Goal: Task Accomplishment & Management: Complete application form

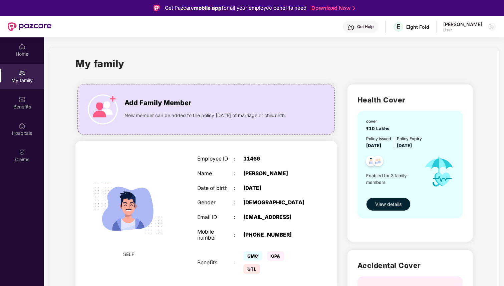
click at [384, 204] on span "View details" at bounding box center [388, 204] width 26 height 7
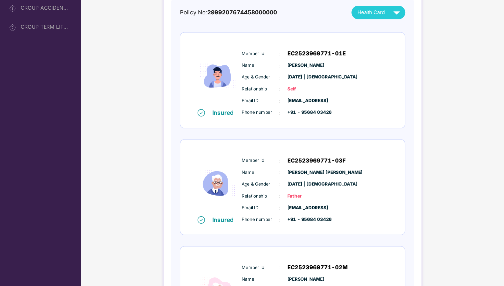
scroll to position [49, 0]
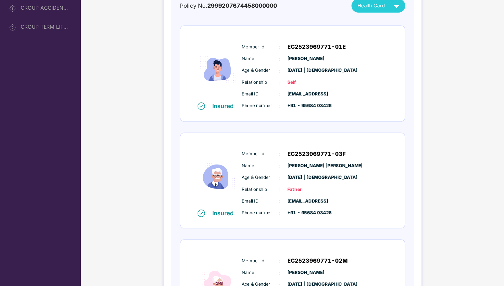
click at [300, 187] on div "Age & Gender : 01 Aug 1968 | Male" at bounding box center [332, 187] width 132 height 7
click at [313, 196] on span "Father" at bounding box center [323, 199] width 33 height 6
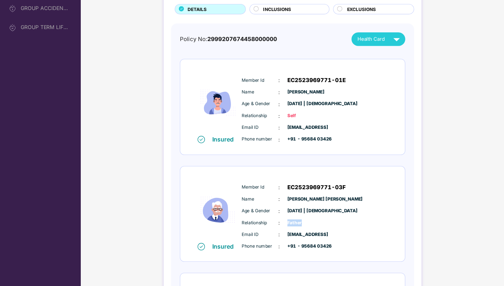
scroll to position [0, 0]
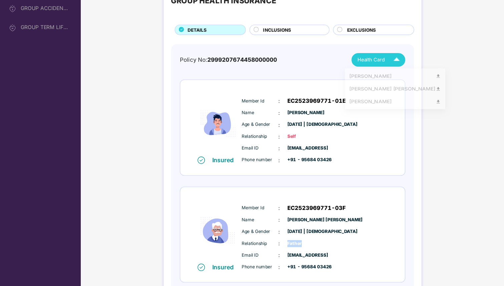
click at [383, 86] on div "Health Card" at bounding box center [390, 81] width 41 height 12
click at [395, 110] on div "Rajesh Kumar Baghel" at bounding box center [404, 109] width 83 height 7
click at [389, 81] on span "Health Card" at bounding box center [382, 80] width 25 height 7
click at [388, 123] on div "[PERSON_NAME]" at bounding box center [404, 123] width 83 height 7
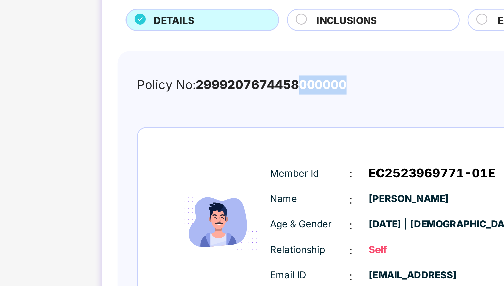
drag, startPoint x: 278, startPoint y: 80, endPoint x: 296, endPoint y: 81, distance: 18.0
click at [296, 81] on span "2999207674458000000" at bounding box center [265, 81] width 63 height 6
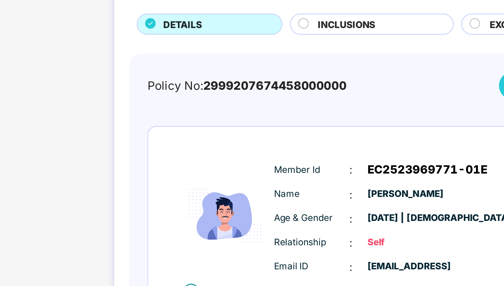
click at [295, 90] on div "Policy No: 2999207674458000000 Health Card Insured Member Id : EC2523969771-01E…" at bounding box center [312, 232] width 204 height 315
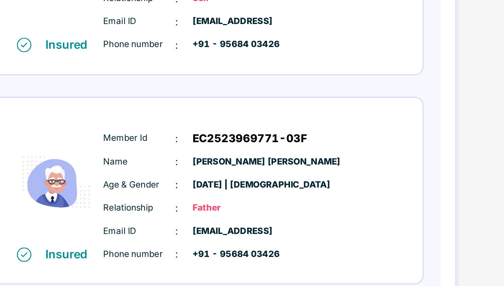
scroll to position [134, 0]
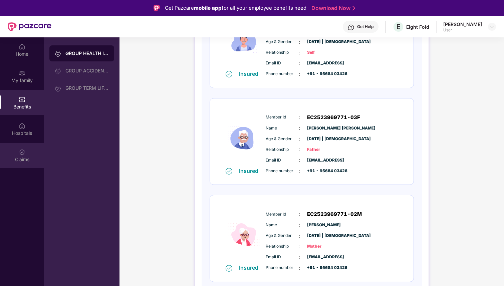
click at [21, 154] on img at bounding box center [22, 152] width 7 height 7
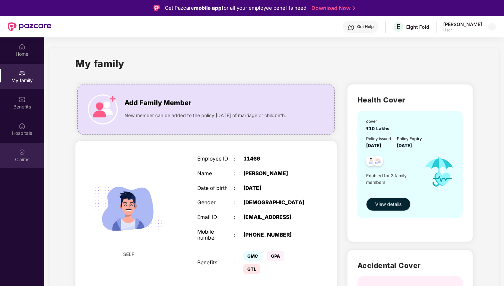
click at [21, 159] on div "Claims" at bounding box center [22, 159] width 44 height 7
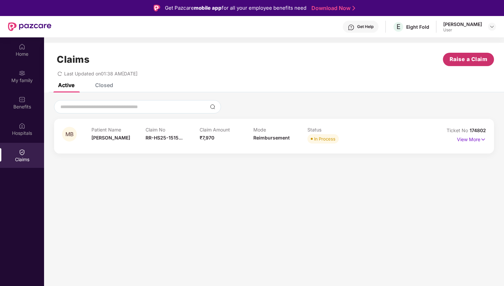
click at [468, 62] on span "Raise a Claim" at bounding box center [468, 59] width 38 height 8
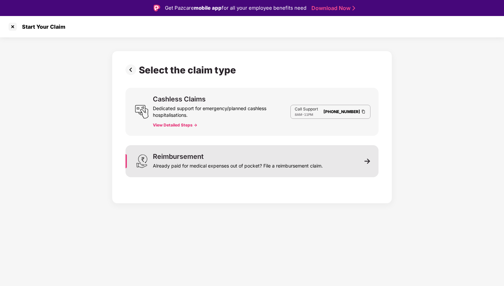
click at [317, 164] on div "Already paid for medical expenses out of pocket? File a reimbursement claim." at bounding box center [238, 164] width 170 height 9
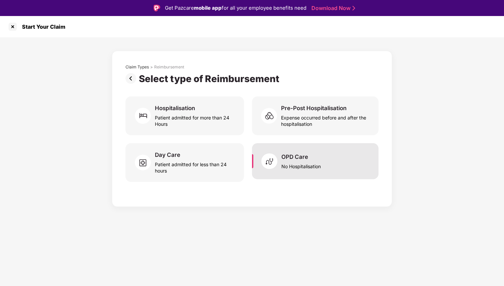
click at [289, 163] on div "No Hospitalisation" at bounding box center [300, 164] width 39 height 9
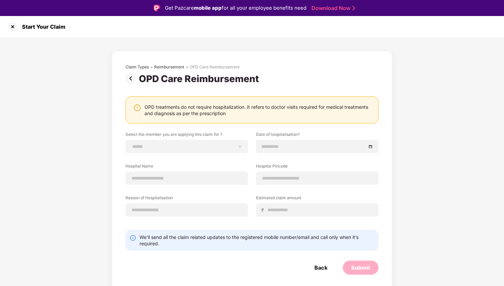
scroll to position [5, 0]
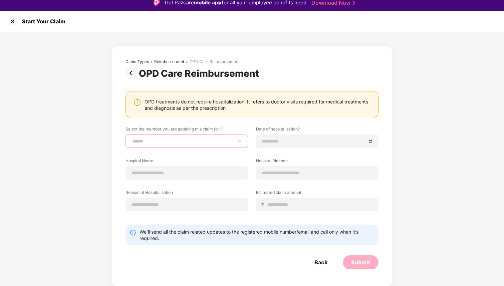
click at [217, 142] on select "**********" at bounding box center [186, 140] width 111 height 5
select select "**********"
click at [131, 138] on select "**********" at bounding box center [186, 140] width 111 height 5
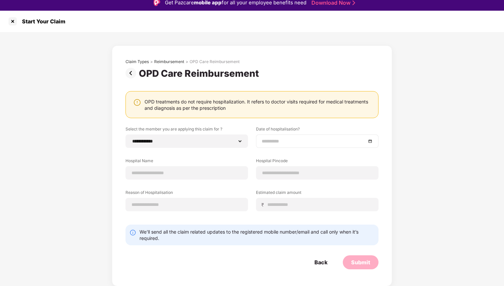
click at [307, 140] on input at bounding box center [314, 140] width 104 height 7
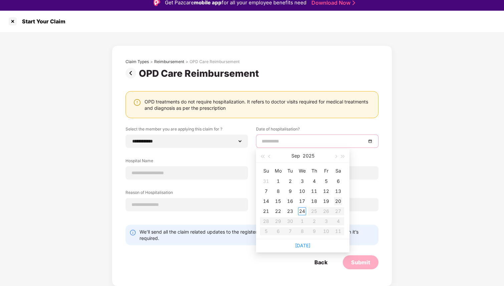
type input "**********"
click at [338, 201] on div "20" at bounding box center [338, 201] width 8 height 8
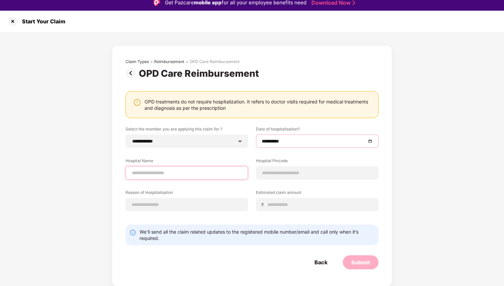
click at [178, 170] on input at bounding box center [186, 172] width 111 height 7
paste input "*****"
type input "*****"
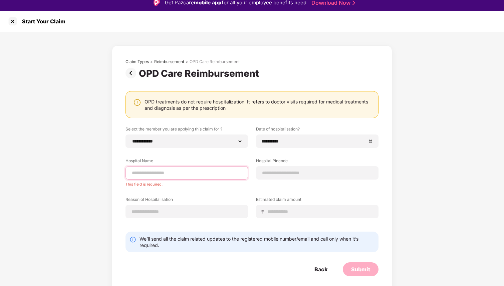
click at [150, 172] on input at bounding box center [186, 172] width 111 height 7
paste input "**********"
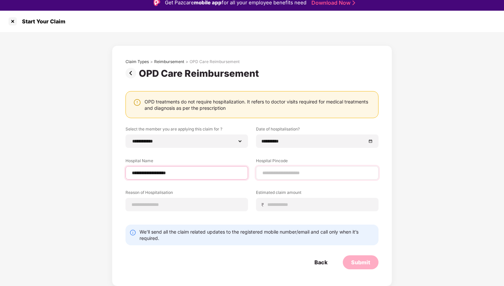
type input "**********"
click at [276, 177] on div at bounding box center [317, 172] width 122 height 13
click at [313, 173] on input at bounding box center [317, 172] width 111 height 7
type input "******"
select select "****"
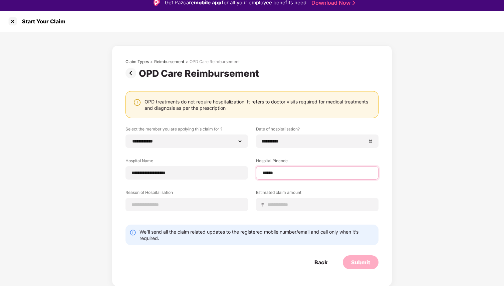
select select "**********"
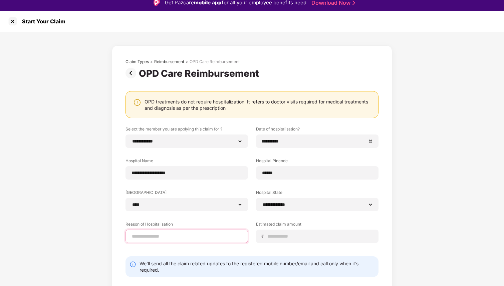
click at [187, 238] on input at bounding box center [186, 236] width 111 height 7
type input "**"
click at [140, 238] on input "**" at bounding box center [186, 236] width 111 height 7
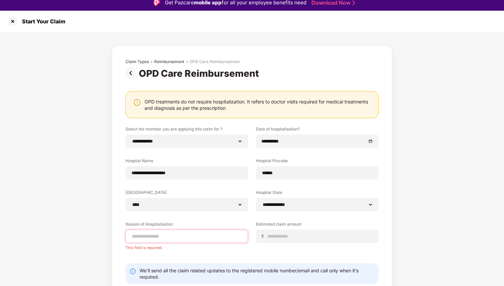
paste input "*****"
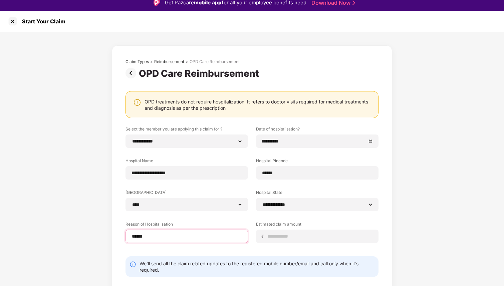
type input "*****"
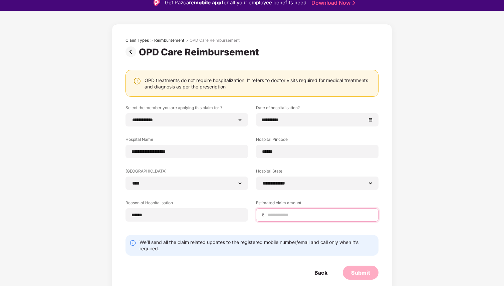
click at [277, 216] on input at bounding box center [320, 215] width 106 height 7
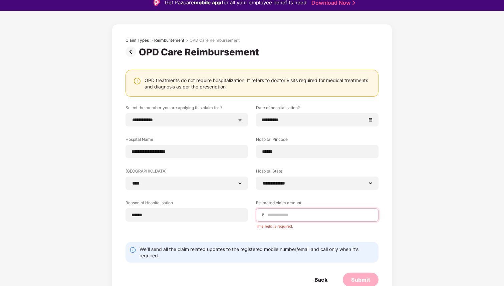
click at [299, 217] on input at bounding box center [320, 215] width 106 height 7
click at [289, 217] on input at bounding box center [320, 215] width 106 height 7
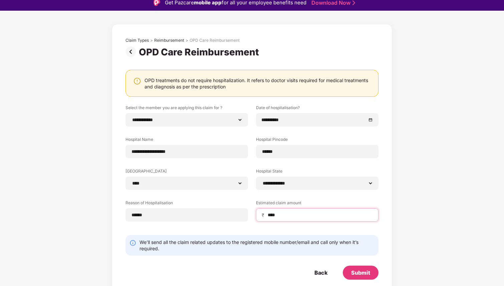
scroll to position [16, 0]
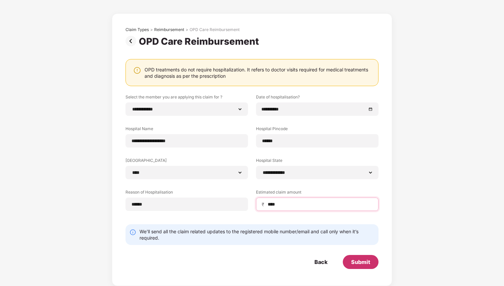
type input "****"
click at [366, 260] on div "Submit" at bounding box center [360, 261] width 19 height 7
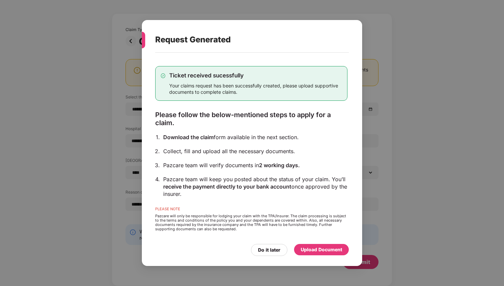
click at [312, 250] on div "Upload Document" at bounding box center [321, 249] width 41 height 7
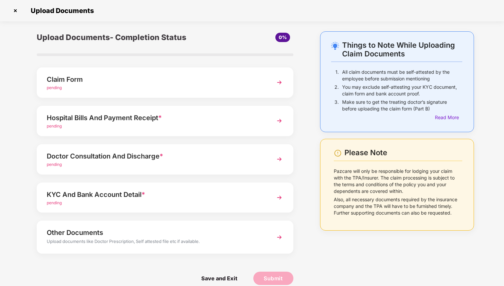
click at [153, 126] on div "pending" at bounding box center [155, 126] width 217 height 6
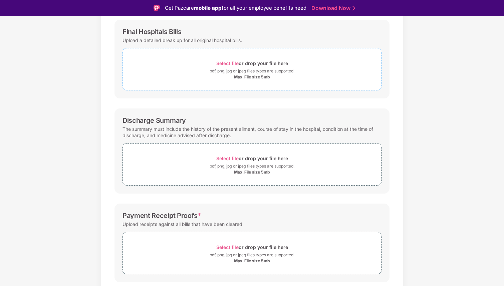
scroll to position [119, 0]
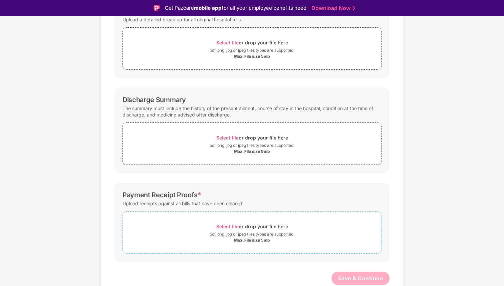
click at [248, 239] on div "Max. File size 5mb" at bounding box center [252, 240] width 36 height 5
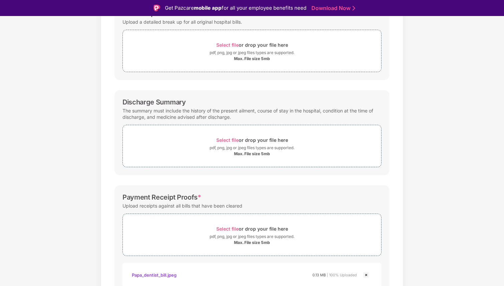
scroll to position [151, 0]
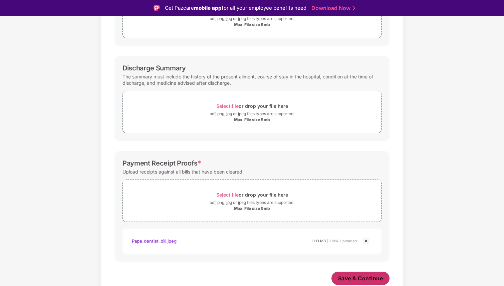
click at [343, 280] on span "Save & Continue" at bounding box center [360, 278] width 45 height 7
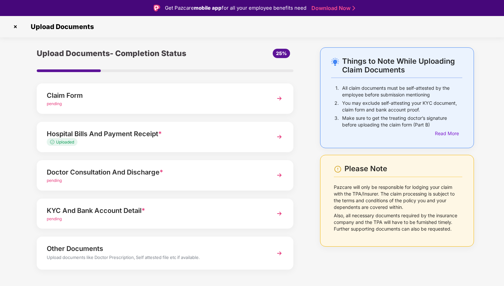
click at [137, 177] on div "pending" at bounding box center [155, 180] width 217 height 6
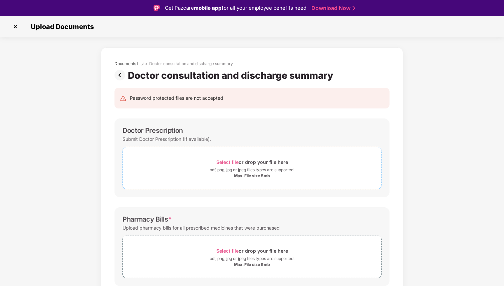
click at [244, 172] on div "pdf, png, jpg or jpeg files types are supported." at bounding box center [252, 169] width 85 height 7
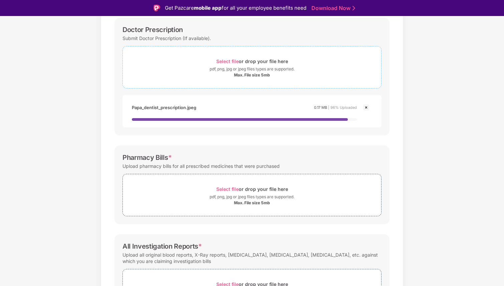
scroll to position [113, 0]
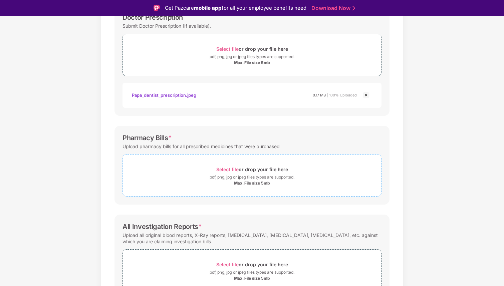
click at [256, 183] on div "Max. File size 5mb" at bounding box center [252, 182] width 36 height 5
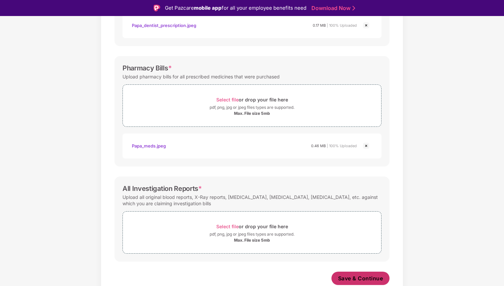
click at [352, 278] on span "Save & Continue" at bounding box center [360, 278] width 45 height 7
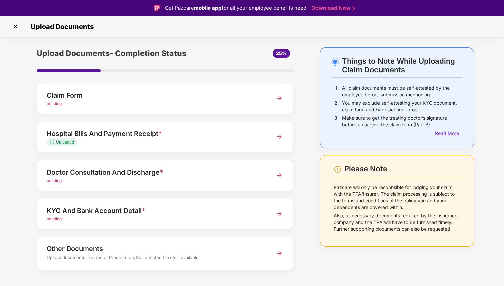
scroll to position [9, 0]
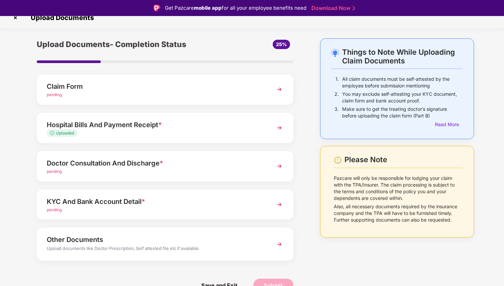
click at [170, 167] on div "Doctor Consultation And Discharge *" at bounding box center [155, 163] width 217 height 11
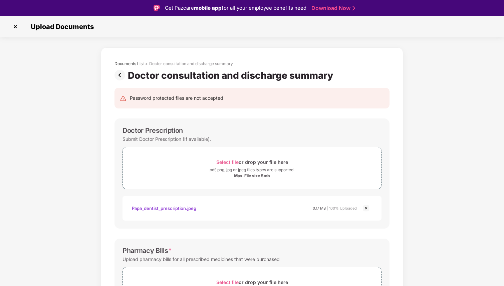
scroll to position [1, 0]
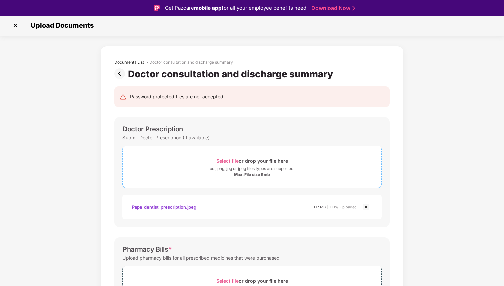
click at [248, 173] on div "Max. File size 5mb" at bounding box center [252, 174] width 36 height 5
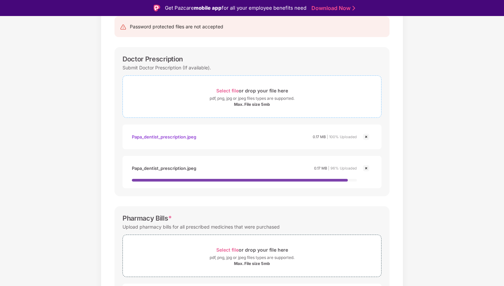
scroll to position [75, 0]
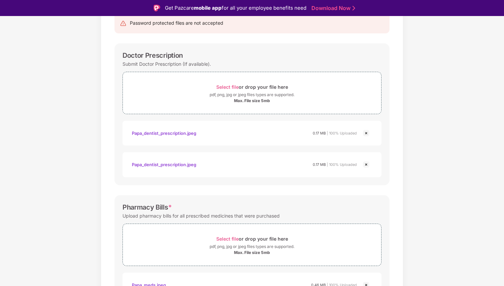
click at [365, 164] on img at bounding box center [366, 164] width 8 height 8
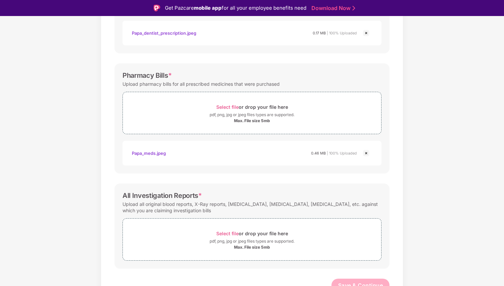
scroll to position [182, 0]
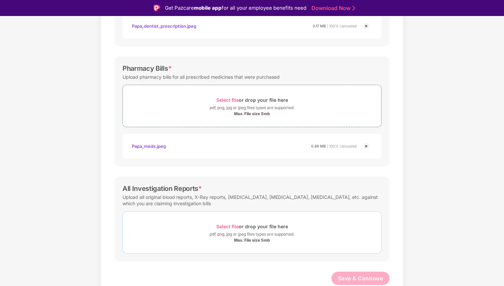
click at [235, 226] on span "Select file" at bounding box center [227, 227] width 22 height 6
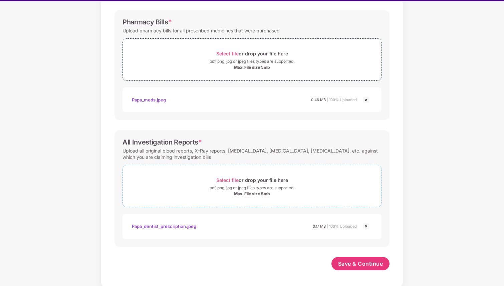
scroll to position [16, 0]
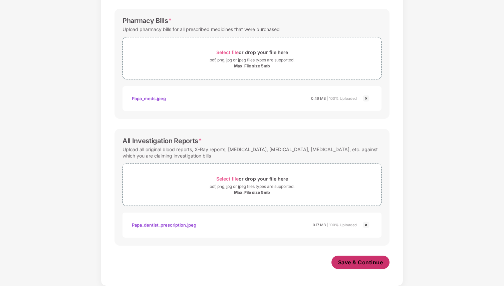
click at [350, 263] on span "Save & Continue" at bounding box center [360, 262] width 45 height 7
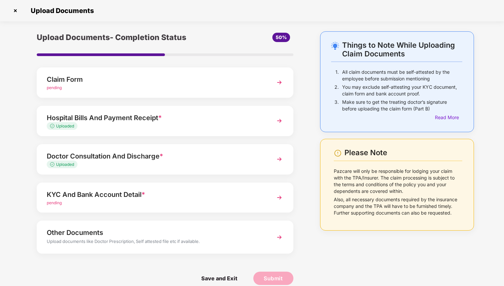
click at [162, 194] on div "KYC And Bank Account Detail *" at bounding box center [155, 194] width 217 height 11
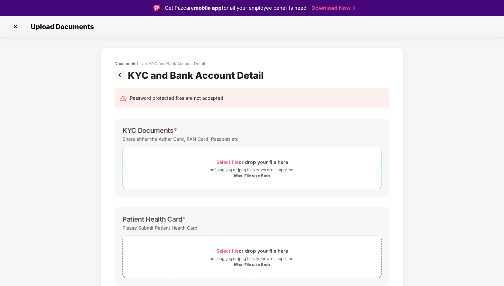
click at [227, 161] on span "Select file" at bounding box center [227, 162] width 22 height 6
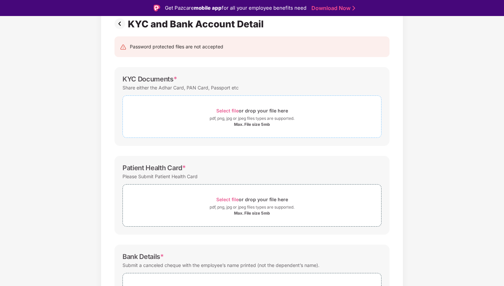
scroll to position [69, 0]
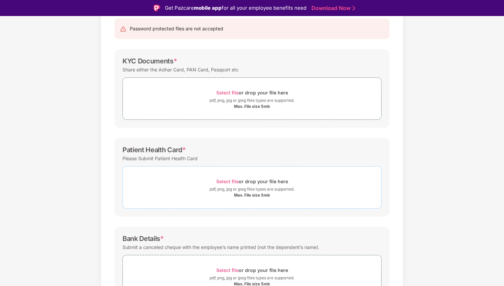
click at [225, 180] on span "Select file" at bounding box center [227, 181] width 22 height 6
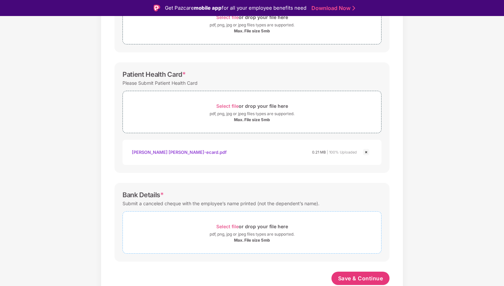
scroll to position [145, 0]
click at [230, 226] on span "Select file" at bounding box center [227, 227] width 22 height 6
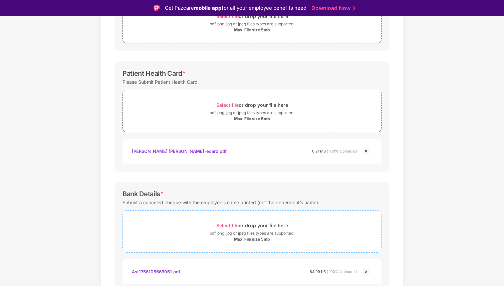
scroll to position [0, 0]
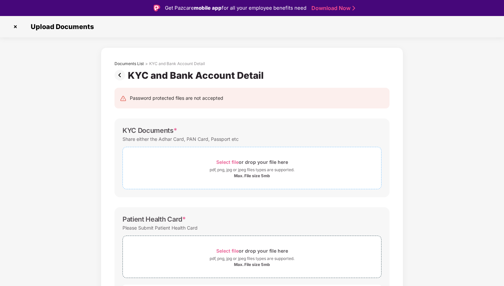
click at [226, 161] on span "Select file" at bounding box center [227, 162] width 22 height 6
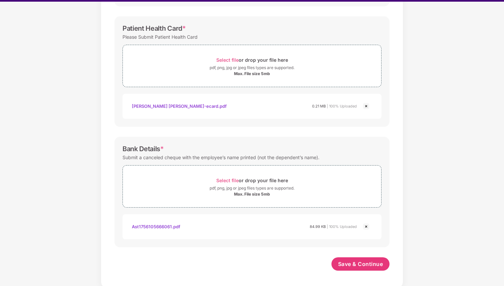
scroll to position [16, 0]
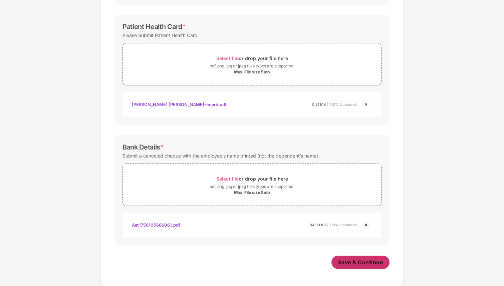
click at [350, 264] on span "Save & Continue" at bounding box center [360, 262] width 45 height 7
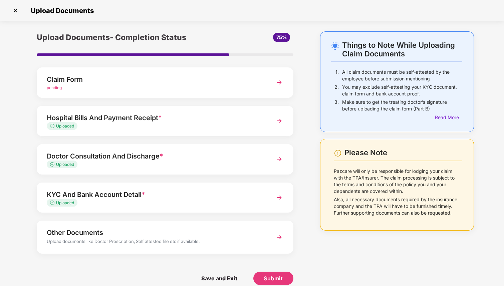
click at [199, 86] on div "pending" at bounding box center [155, 88] width 217 height 6
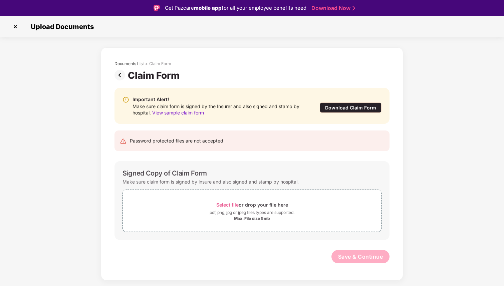
click at [339, 107] on div "Download Claim Form" at bounding box center [351, 107] width 62 height 10
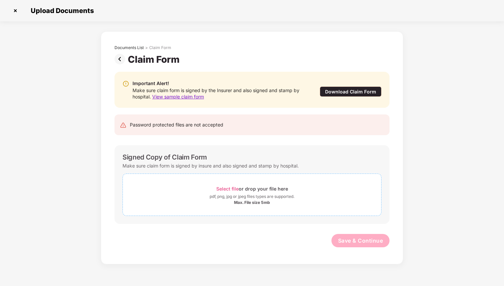
click at [226, 187] on span "Select file" at bounding box center [227, 189] width 22 height 6
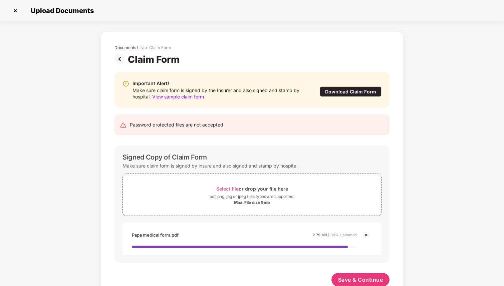
scroll to position [11, 0]
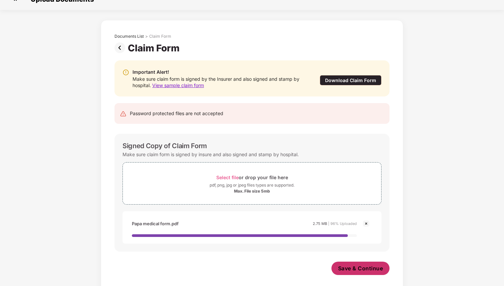
click at [350, 267] on span "Save & Continue" at bounding box center [360, 268] width 45 height 7
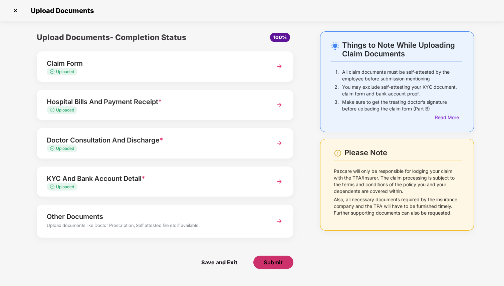
click at [270, 259] on span "Submit" at bounding box center [273, 262] width 19 height 7
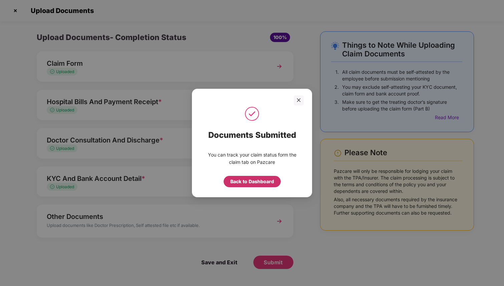
click at [254, 179] on div "Back to Dashboard" at bounding box center [252, 181] width 44 height 7
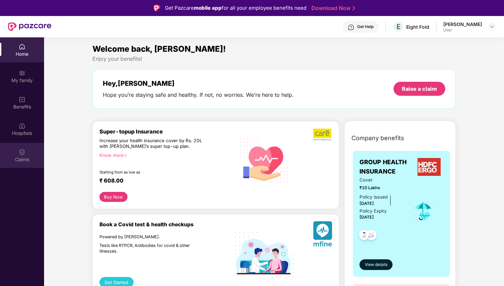
click at [25, 151] on img at bounding box center [22, 152] width 7 height 7
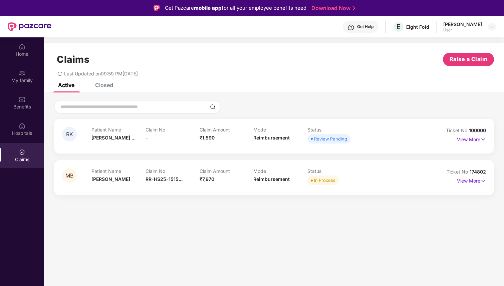
click at [21, 157] on div "Claims" at bounding box center [22, 159] width 44 height 7
click at [466, 59] on span "Raise a Claim" at bounding box center [468, 59] width 38 height 8
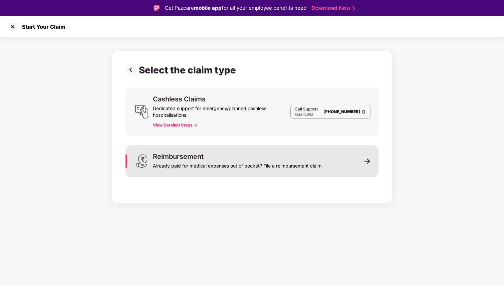
click at [362, 161] on div "Reimbursement Already paid for medical expenses out of pocket? File a reimburse…" at bounding box center [251, 161] width 253 height 32
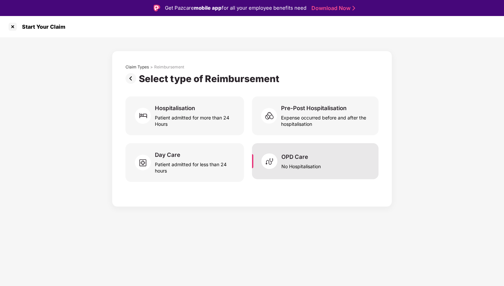
click at [294, 163] on div "No Hospitalisation" at bounding box center [300, 164] width 39 height 9
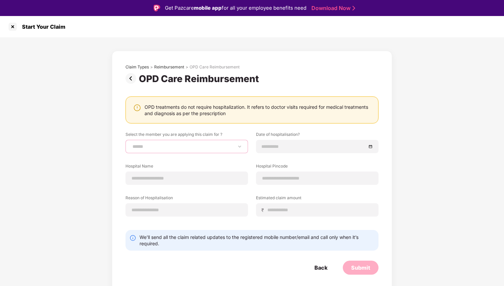
click at [211, 147] on select "**********" at bounding box center [186, 146] width 111 height 5
select select "**********"
click at [131, 144] on select "**********" at bounding box center [186, 146] width 111 height 5
click at [284, 149] on input at bounding box center [314, 146] width 104 height 7
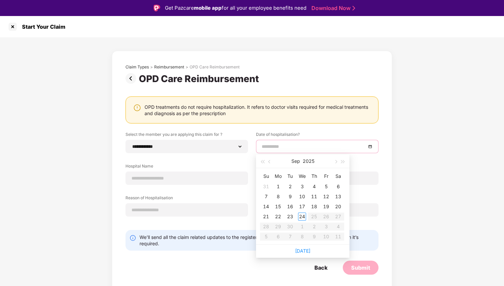
type input "**********"
click at [324, 206] on div "19" at bounding box center [326, 207] width 8 height 8
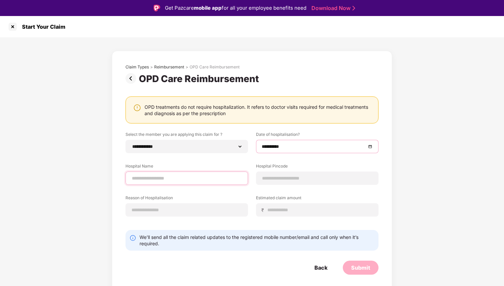
click at [203, 179] on input at bounding box center [186, 178] width 111 height 7
type input "**********"
click at [280, 180] on input at bounding box center [317, 178] width 111 height 7
type input "******"
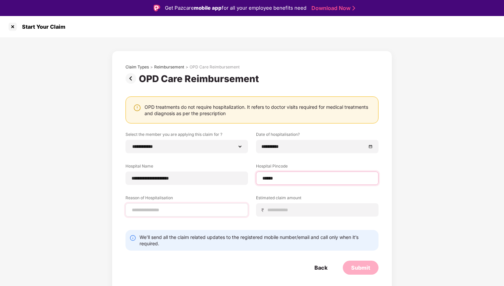
select select "****"
select select "**********"
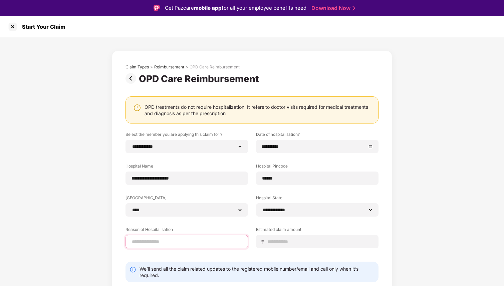
click at [176, 239] on input at bounding box center [186, 241] width 111 height 7
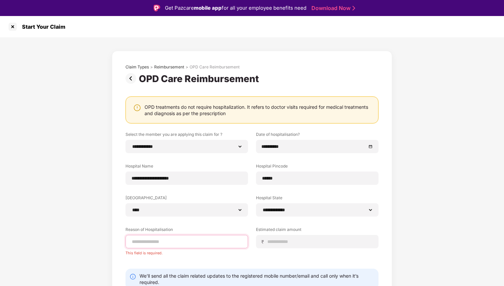
click at [157, 239] on input at bounding box center [186, 241] width 111 height 7
paste input "**********"
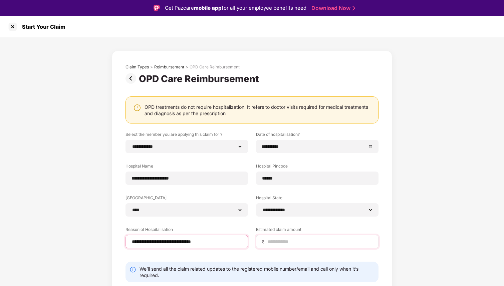
type input "**********"
click at [273, 237] on div "₹" at bounding box center [317, 241] width 122 height 13
click at [288, 243] on input at bounding box center [320, 241] width 106 height 7
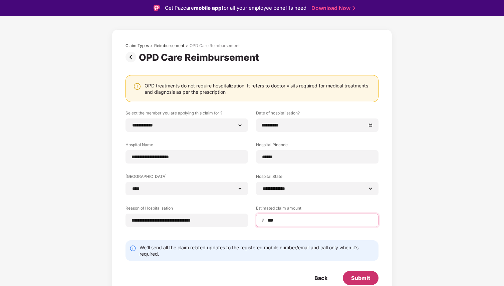
type input "***"
click at [357, 277] on div "Submit" at bounding box center [360, 277] width 19 height 7
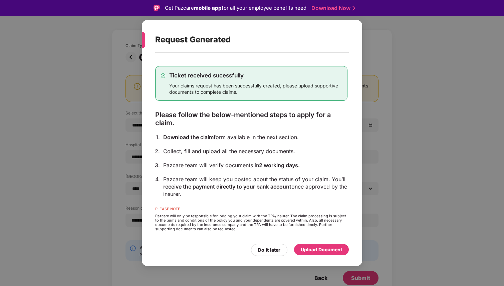
click at [310, 249] on div "Upload Document" at bounding box center [321, 249] width 41 height 7
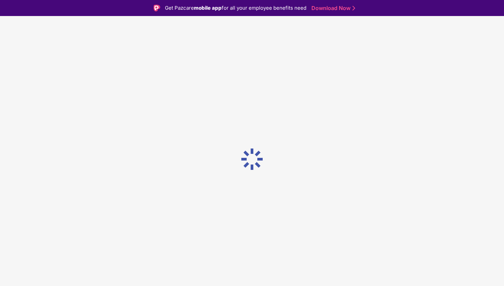
scroll to position [0, 0]
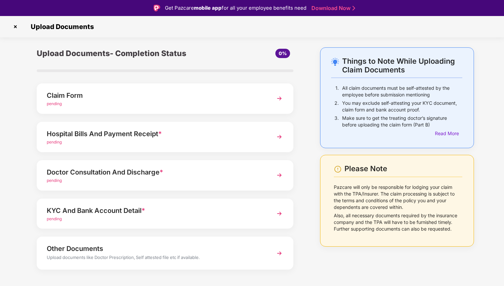
click at [56, 139] on div "pending" at bounding box center [155, 142] width 217 height 6
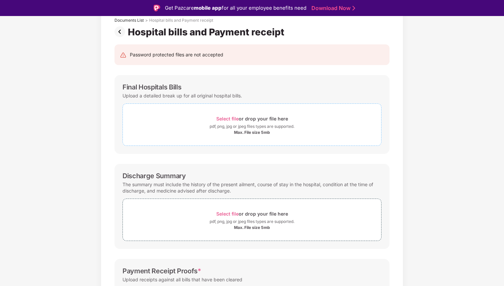
scroll to position [45, 0]
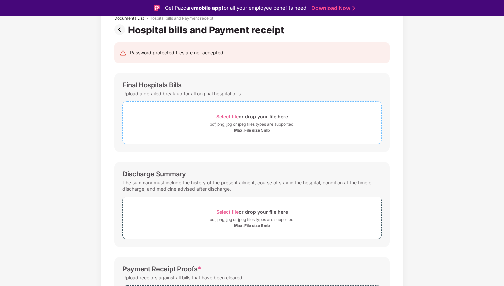
click at [226, 115] on span "Select file" at bounding box center [227, 117] width 22 height 6
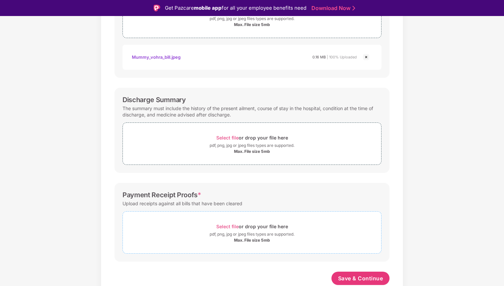
scroll to position [151, 0]
click at [232, 225] on span "Select file" at bounding box center [227, 227] width 22 height 6
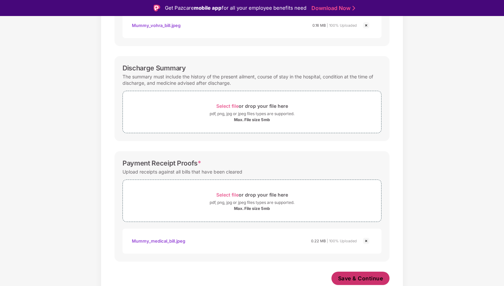
scroll to position [183, 0]
click at [353, 277] on span "Save & Continue" at bounding box center [360, 278] width 45 height 7
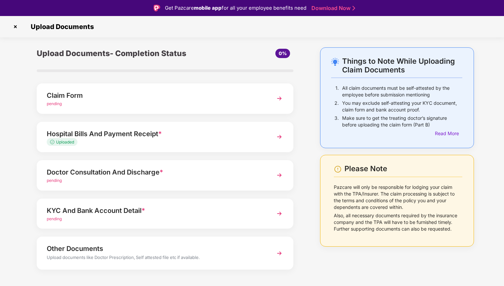
click at [218, 181] on div "pending" at bounding box center [155, 180] width 217 height 6
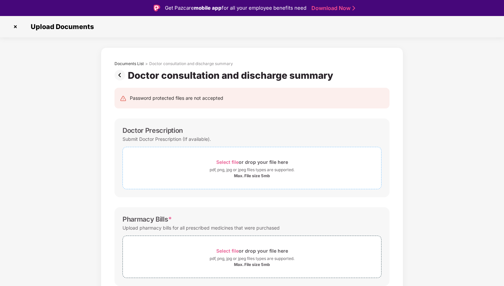
click at [228, 159] on span "Select file" at bounding box center [227, 162] width 22 height 6
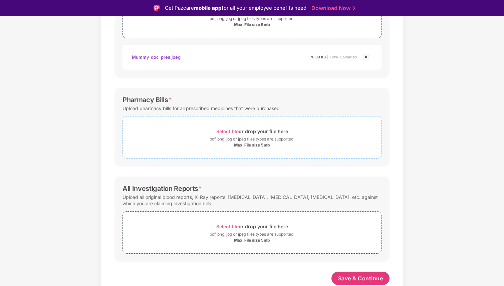
scroll to position [151, 0]
click at [234, 131] on span "Select file" at bounding box center [227, 131] width 22 height 6
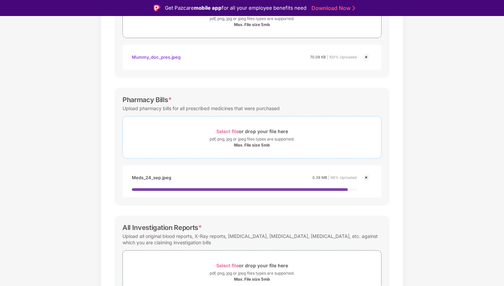
click at [229, 130] on span "Select file" at bounding box center [227, 131] width 22 height 6
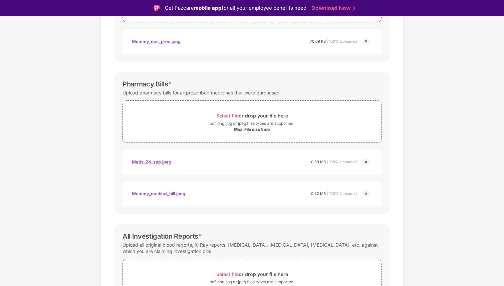
scroll to position [215, 0]
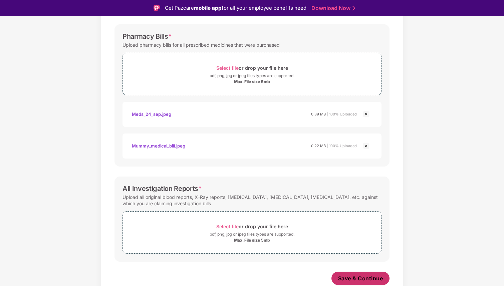
click at [355, 276] on span "Save & Continue" at bounding box center [360, 278] width 45 height 7
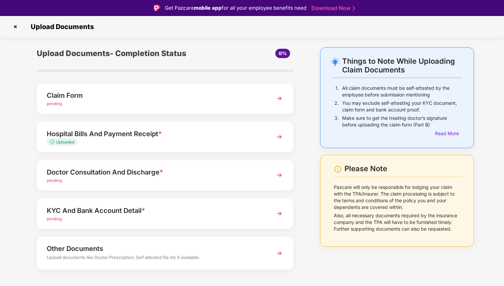
click at [185, 138] on div "Hospital Bills And Payment Receipt *" at bounding box center [155, 133] width 217 height 11
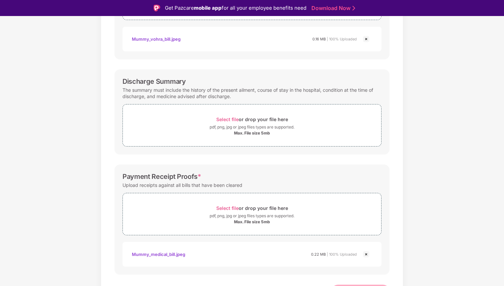
scroll to position [182, 0]
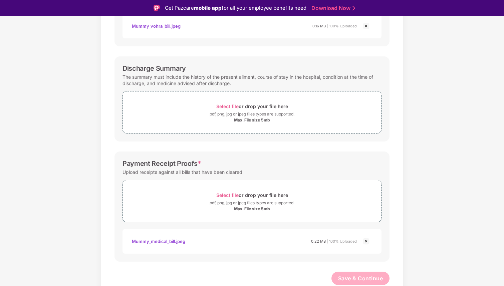
click at [365, 240] on img at bounding box center [366, 241] width 8 height 8
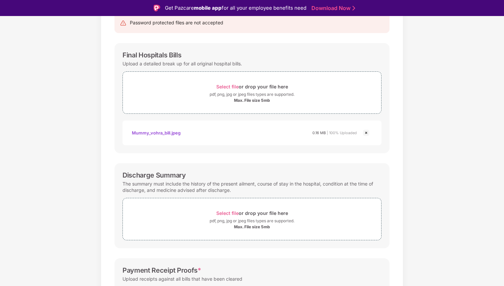
scroll to position [151, 0]
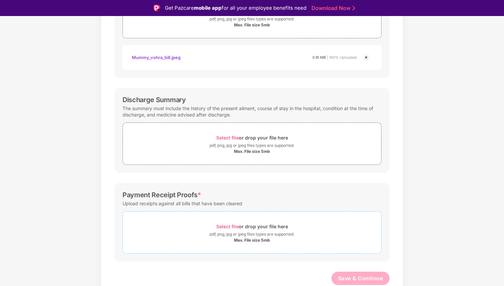
click at [227, 224] on span "Select file" at bounding box center [227, 227] width 22 height 6
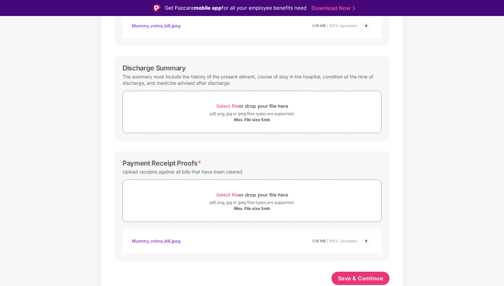
scroll to position [182, 0]
click at [340, 274] on button "Save & Continue" at bounding box center [360, 278] width 58 height 13
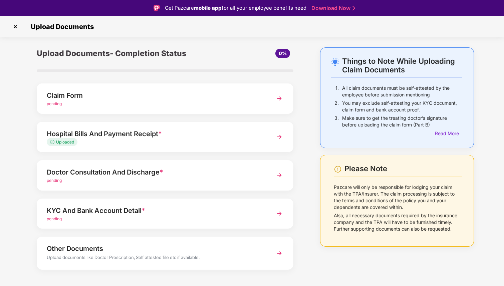
click at [158, 175] on div "Doctor Consultation And Discharge *" at bounding box center [155, 172] width 217 height 11
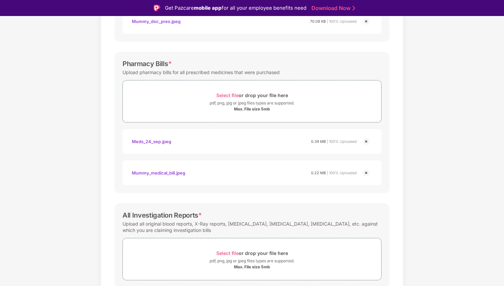
scroll to position [214, 0]
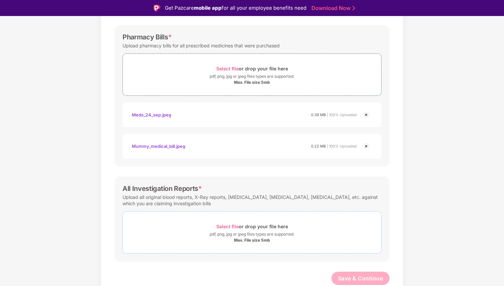
click at [223, 227] on span "Select file" at bounding box center [227, 227] width 22 height 6
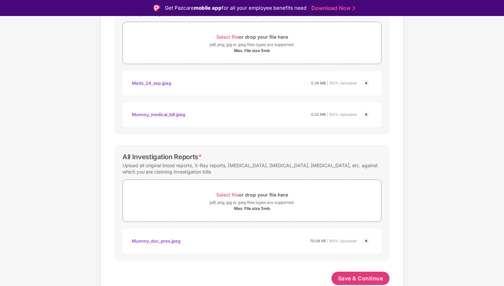
scroll to position [245, 0]
click at [347, 276] on span "Save & Continue" at bounding box center [360, 278] width 45 height 7
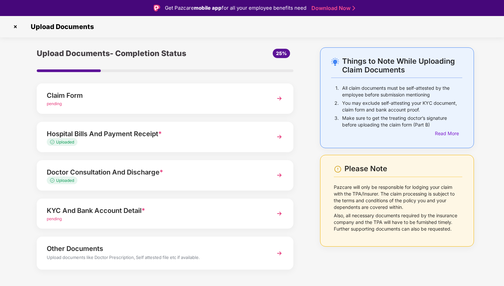
click at [59, 218] on span "pending" at bounding box center [54, 218] width 15 height 5
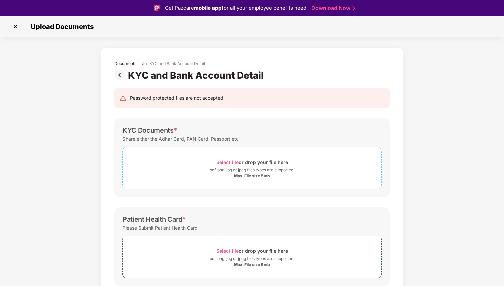
click at [225, 162] on span "Select file" at bounding box center [227, 162] width 22 height 6
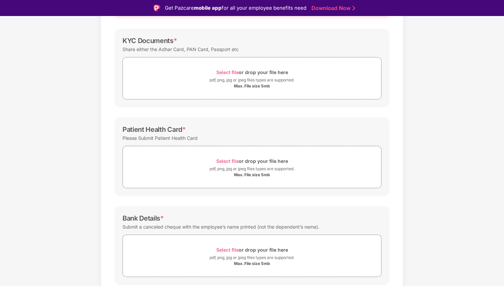
scroll to position [113, 0]
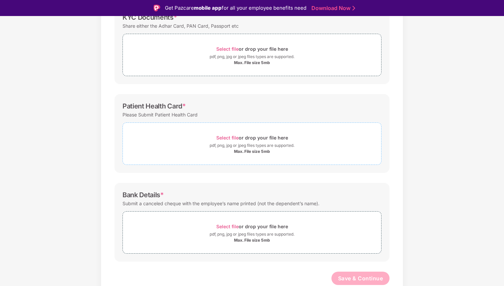
click at [229, 136] on span "Select file" at bounding box center [227, 138] width 22 height 6
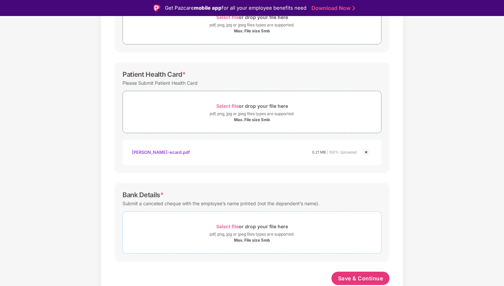
click at [230, 226] on span "Select file" at bounding box center [227, 227] width 22 height 6
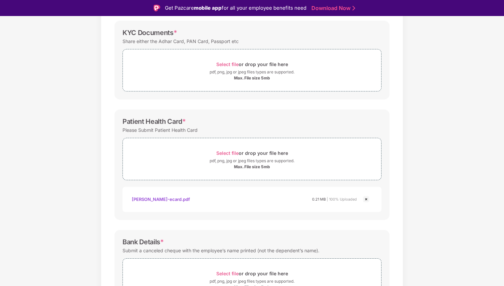
scroll to position [105, 0]
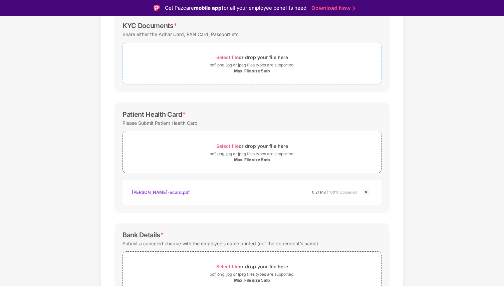
click at [220, 58] on span "Select file" at bounding box center [227, 57] width 22 height 6
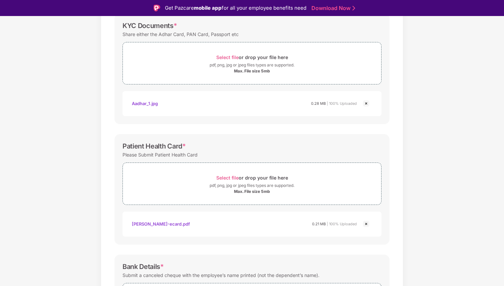
scroll to position [208, 0]
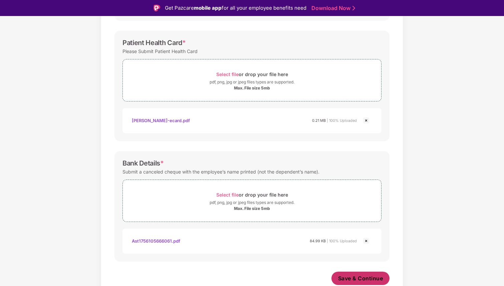
click at [344, 276] on span "Save & Continue" at bounding box center [360, 278] width 45 height 7
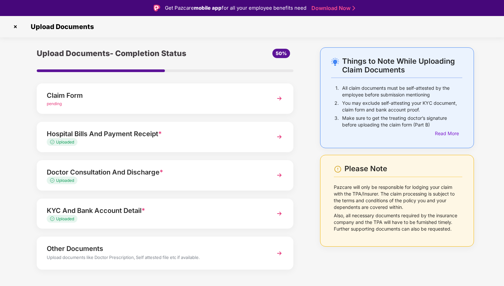
scroll to position [9, 0]
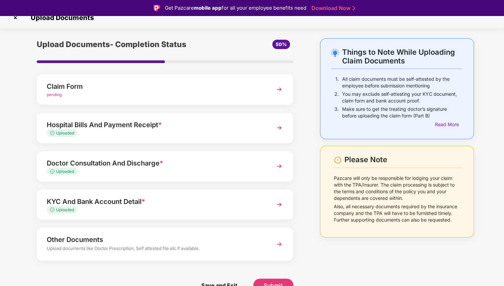
click at [206, 95] on div "pending" at bounding box center [155, 95] width 217 height 6
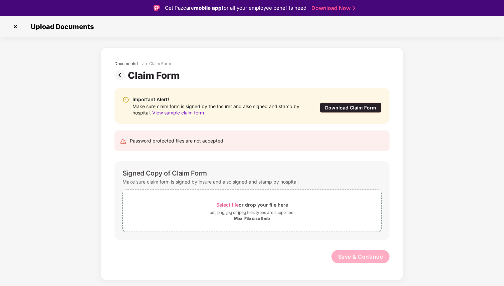
scroll to position [0, 0]
click at [227, 203] on span "Select file" at bounding box center [227, 205] width 22 height 6
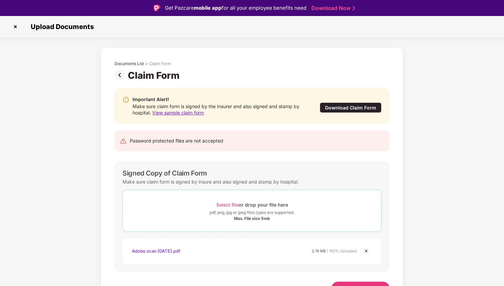
scroll to position [10, 0]
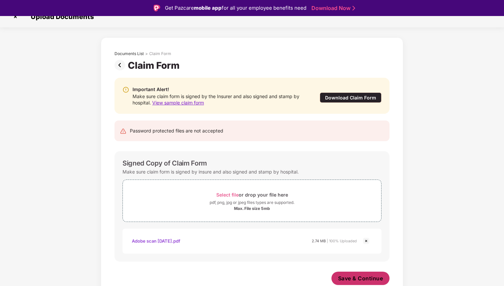
click at [354, 278] on span "Save & Continue" at bounding box center [360, 278] width 45 height 7
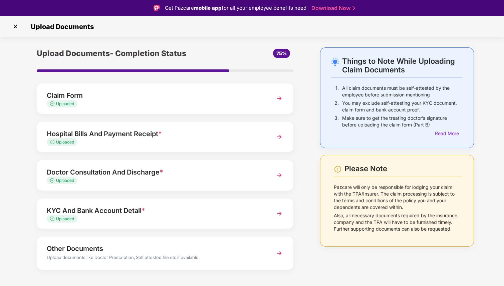
scroll to position [9, 0]
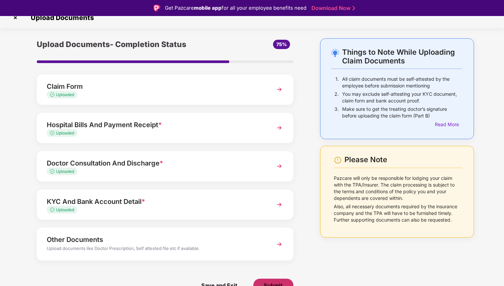
click at [282, 282] on span "Submit" at bounding box center [273, 285] width 19 height 7
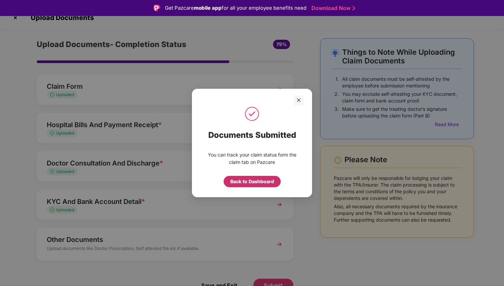
click at [252, 182] on div "Back to Dashboard" at bounding box center [252, 181] width 44 height 7
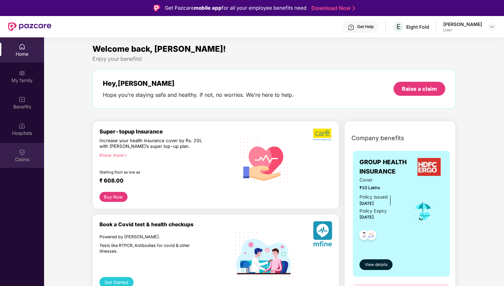
click at [19, 156] on div "Claims" at bounding box center [22, 159] width 44 height 7
